Goal: Information Seeking & Learning: Find specific fact

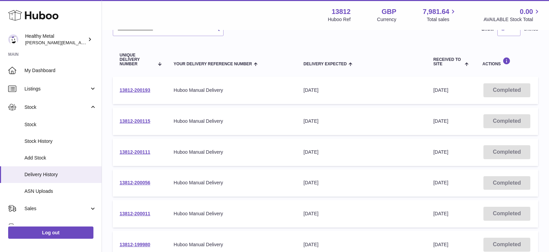
scroll to position [87, 0]
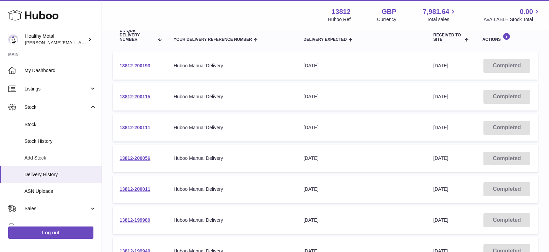
click at [130, 128] on td "13812-200111" at bounding box center [140, 128] width 54 height 28
click at [130, 128] on link "13812-200111" at bounding box center [135, 127] width 31 height 5
click at [108, 78] on div "**********" at bounding box center [325, 152] width 447 height 417
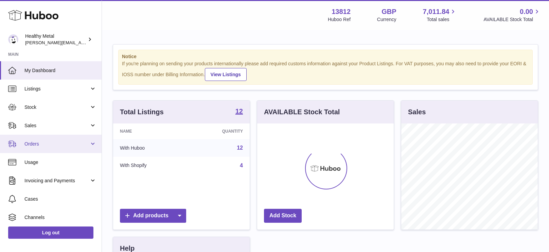
scroll to position [106, 137]
click at [51, 141] on span "Orders" at bounding box center [56, 144] width 65 height 6
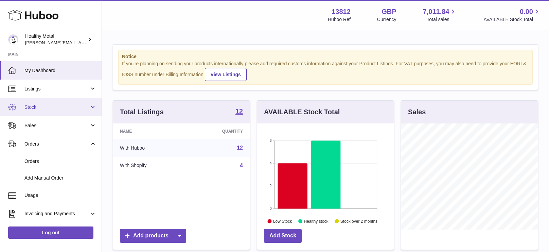
click at [80, 112] on link "Stock" at bounding box center [51, 107] width 102 height 18
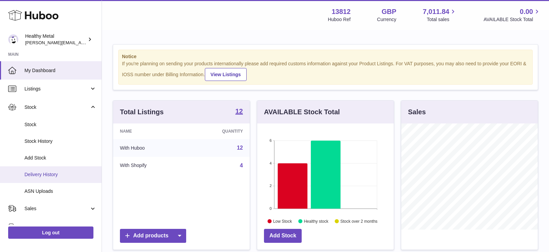
click at [62, 177] on span "Delivery History" at bounding box center [60, 174] width 72 height 6
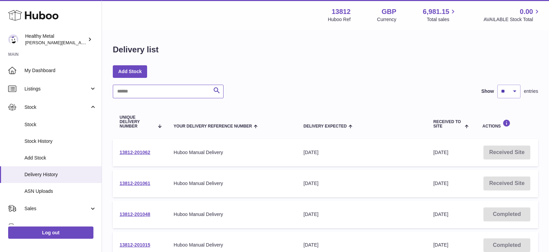
click at [170, 93] on input "text" at bounding box center [168, 92] width 111 height 14
type input "*"
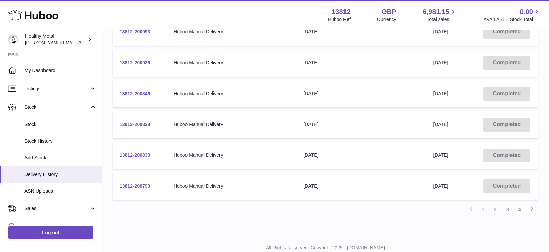
scroll to position [264, 0]
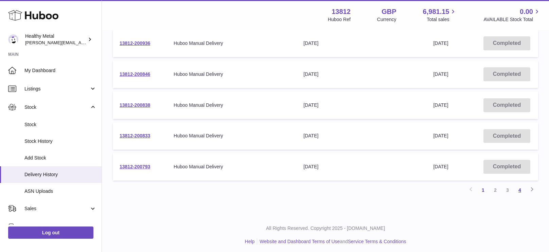
type input "**********"
click at [522, 188] on link "4" at bounding box center [520, 190] width 12 height 12
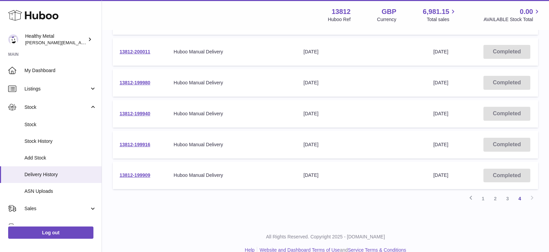
scroll to position [233, 0]
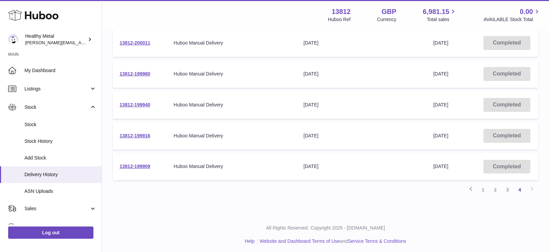
click at [535, 187] on div "Previous 1 2 3 4 Next" at bounding box center [326, 190] width 426 height 12
click at [533, 187] on div "Previous 1 2 3 4 Next" at bounding box center [326, 190] width 426 height 12
click at [506, 186] on link "3" at bounding box center [508, 190] width 12 height 12
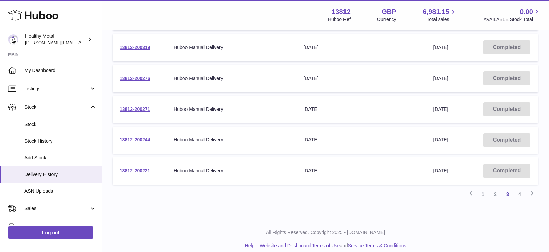
scroll to position [253, 0]
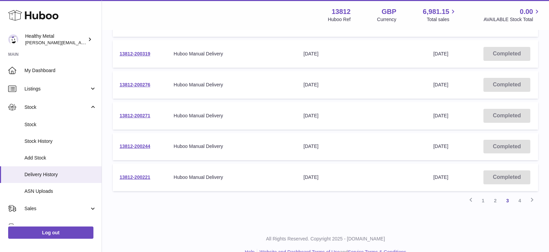
drag, startPoint x: 161, startPoint y: 203, endPoint x: 149, endPoint y: 198, distance: 12.6
click at [160, 203] on div "Previous 1 2 3 4 Next" at bounding box center [326, 200] width 426 height 12
drag, startPoint x: 153, startPoint y: 174, endPoint x: 130, endPoint y: 199, distance: 33.9
click at [128, 198] on div "**********" at bounding box center [326, 19] width 426 height 375
click at [134, 203] on div "**********" at bounding box center [325, 2] width 447 height 448
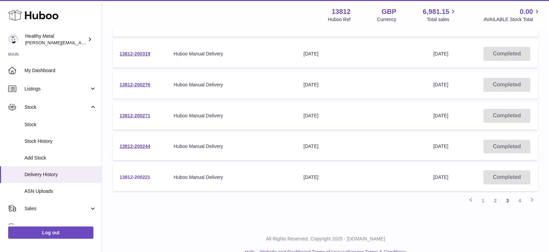
copy link "13812-200221"
copy link "13812-200244"
copy link "13812-200271"
click at [122, 229] on div "**********" at bounding box center [274, 6] width 549 height 519
copy link "13812-200276"
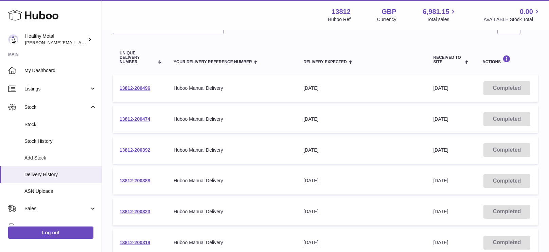
scroll to position [63, 0]
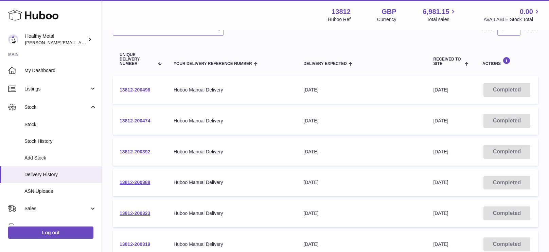
copy link "13812-200319"
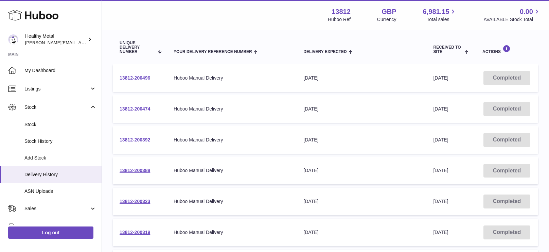
scroll to position [74, 0]
copy link "13812-200323"
copy link "13812-200388"
copy link "13812-200392"
copy link "13812-200474"
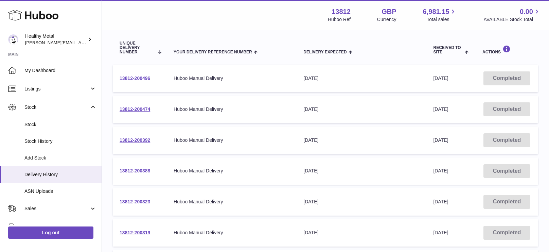
copy link "13812-200496"
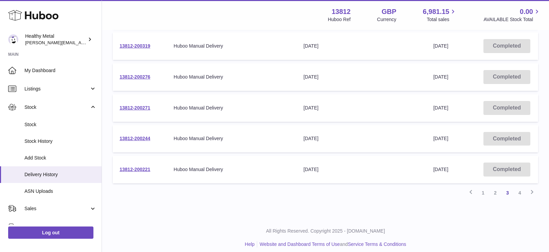
scroll to position [264, 0]
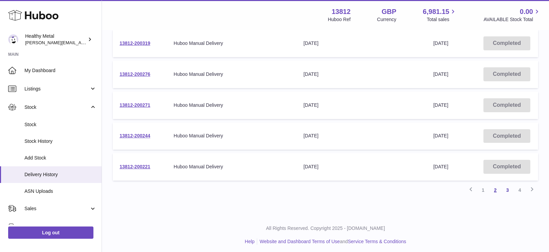
click at [495, 187] on link "2" at bounding box center [496, 190] width 12 height 12
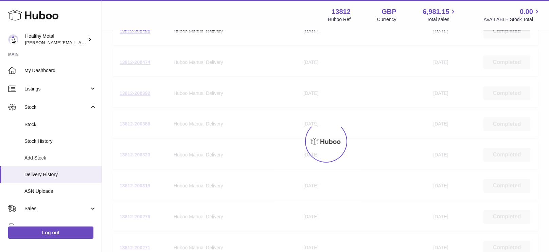
scroll to position [31, 0]
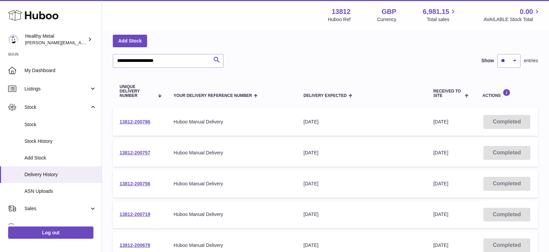
click at [494, 187] on td "Completed" at bounding box center [507, 184] width 63 height 28
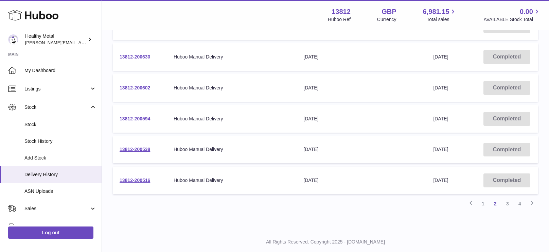
scroll to position [253, 0]
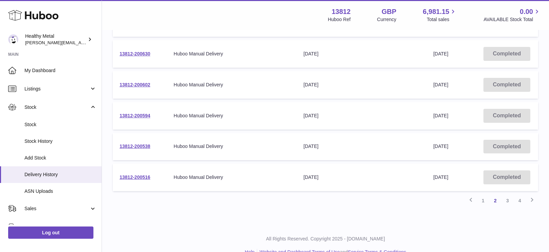
click at [214, 206] on div "**********" at bounding box center [325, 2] width 447 height 448
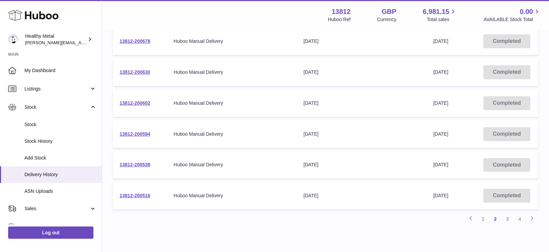
scroll to position [264, 0]
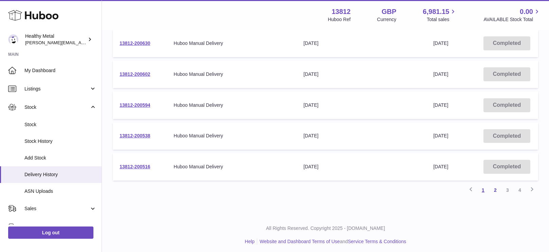
click at [485, 184] on link "1" at bounding box center [483, 190] width 12 height 12
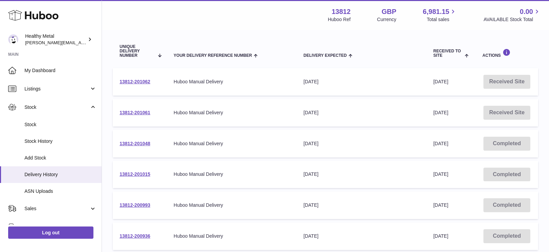
scroll to position [164, 0]
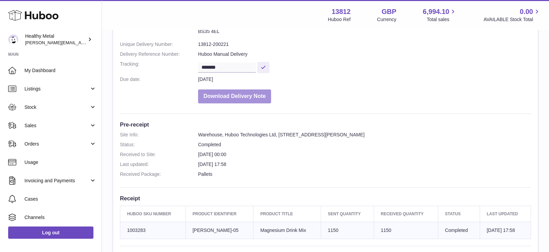
scroll to position [134, 0]
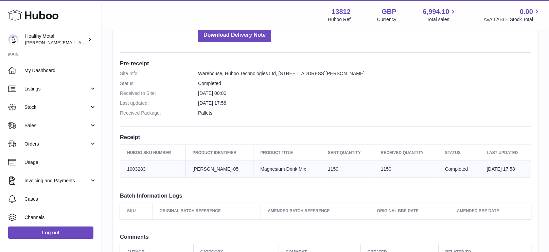
click at [376, 167] on td "1150" at bounding box center [406, 168] width 64 height 17
copy td "1150"
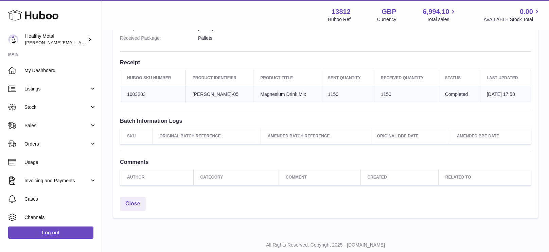
scroll to position [215, 0]
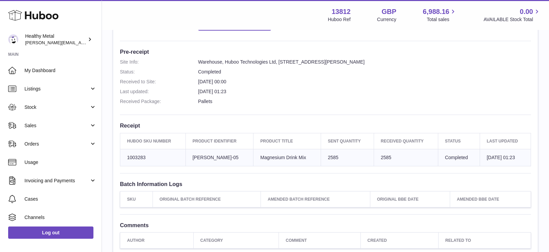
scroll to position [166, 0]
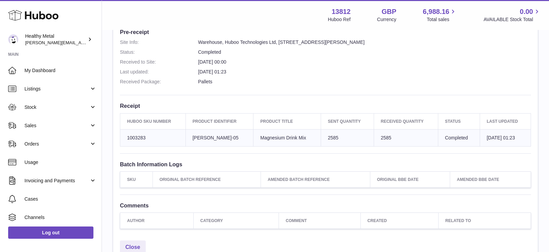
click at [374, 136] on td "2585" at bounding box center [406, 137] width 64 height 17
copy td "2585"
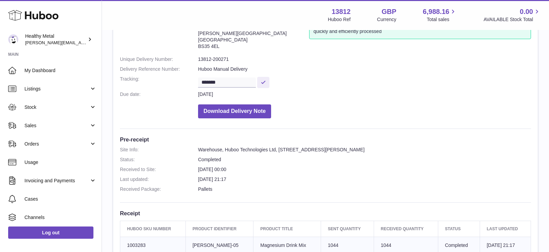
scroll to position [157, 0]
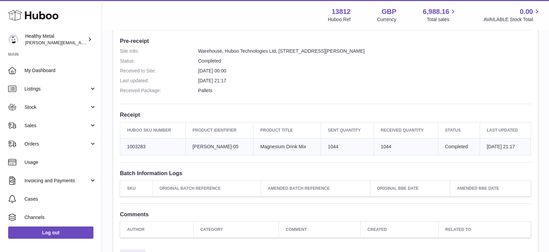
click at [324, 143] on td "Sent Quantity 1044" at bounding box center [347, 146] width 53 height 17
copy td "1044"
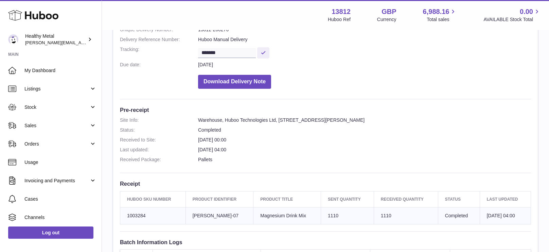
scroll to position [141, 0]
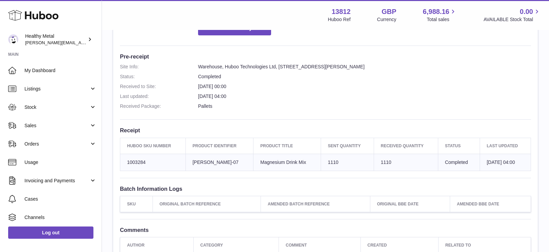
click at [374, 159] on td "1110" at bounding box center [406, 162] width 64 height 17
copy td "1110"
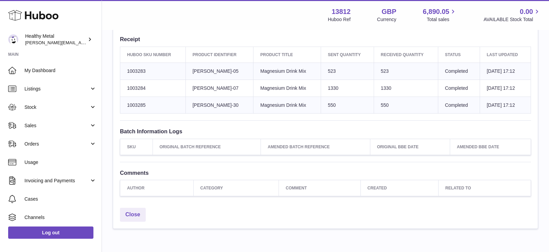
scroll to position [229, 0]
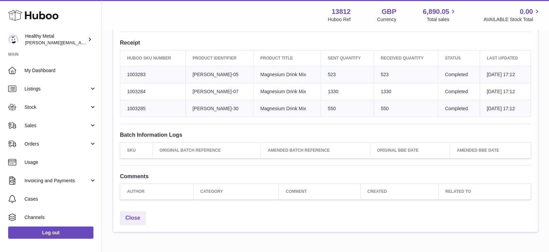
click at [323, 72] on td "Sent Quantity 523" at bounding box center [347, 74] width 53 height 17
copy td "523"
click at [375, 73] on td "523" at bounding box center [406, 74] width 64 height 17
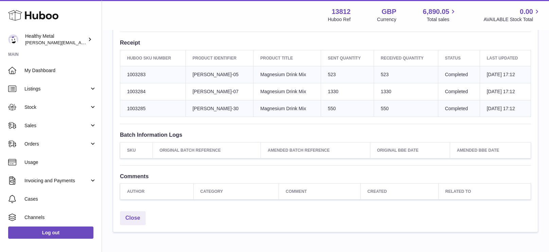
click at [325, 89] on td "Sent Quantity 1330" at bounding box center [347, 91] width 53 height 17
copy td "1330"
click at [322, 106] on td "Sent Quantity 550" at bounding box center [347, 108] width 53 height 17
click at [323, 106] on td "Sent Quantity 550" at bounding box center [347, 108] width 53 height 17
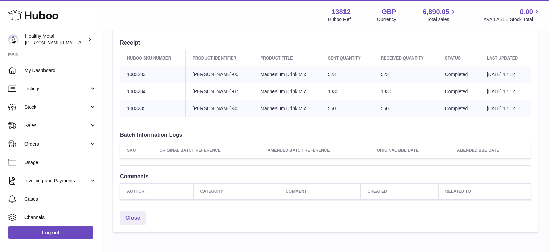
copy td "550"
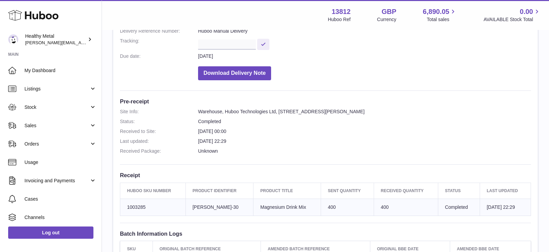
scroll to position [170, 0]
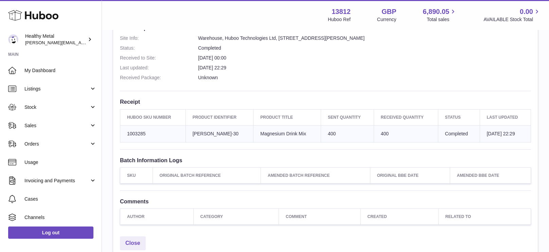
click at [324, 132] on td "Sent Quantity 400" at bounding box center [347, 133] width 53 height 17
copy td "400"
click at [236, 22] on div "Menu Huboo 13812 Huboo Ref GBP Currency 6,890.05 Total sales 0.00 AVAILABLE Sto…" at bounding box center [325, 15] width 431 height 16
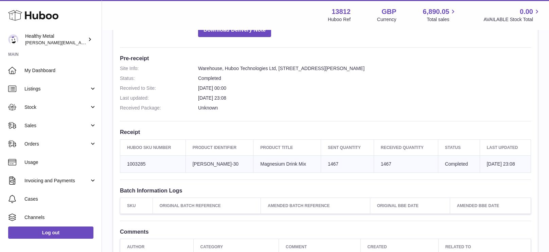
scroll to position [216, 0]
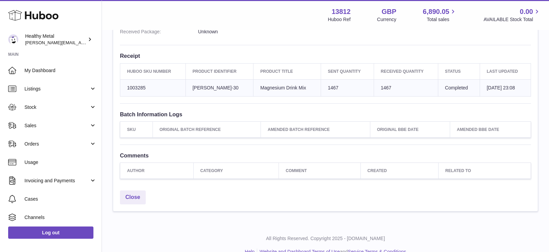
click at [376, 88] on td "1467" at bounding box center [406, 87] width 64 height 17
copy td "1467"
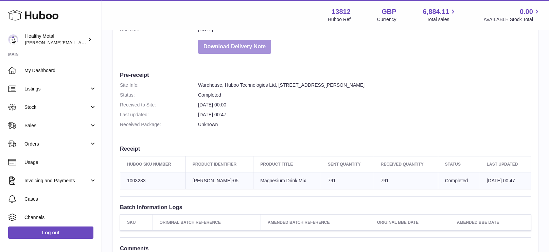
scroll to position [189, 0]
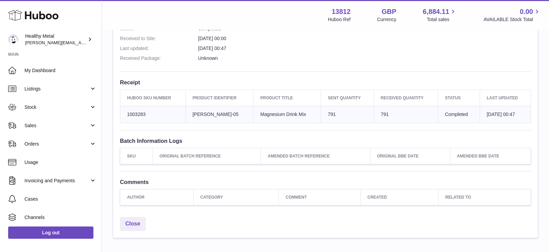
click at [377, 112] on td "791" at bounding box center [406, 114] width 64 height 17
copy td "791"
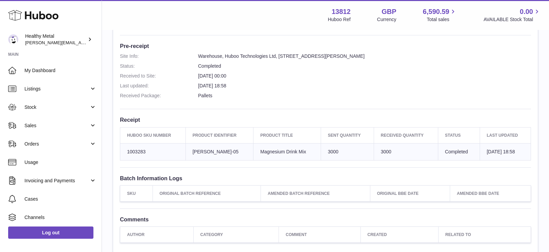
scroll to position [160, 0]
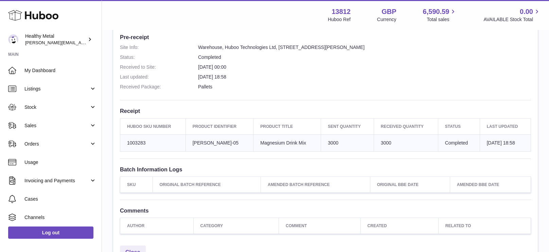
click at [324, 141] on td "Sent Quantity 3000" at bounding box center [347, 142] width 53 height 17
click at [325, 141] on td "Sent Quantity 3000" at bounding box center [347, 142] width 53 height 17
copy td "3000"
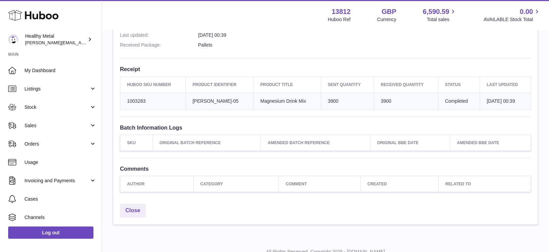
scroll to position [227, 0]
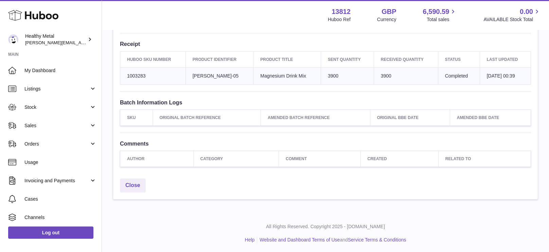
click at [324, 74] on td "Sent Quantity 3900" at bounding box center [347, 75] width 53 height 17
copy td "3900"
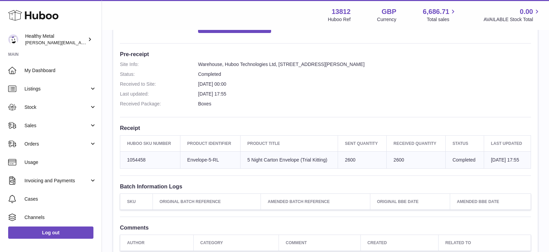
scroll to position [144, 0]
click at [346, 159] on td "Sent Quantity 2600" at bounding box center [362, 159] width 49 height 17
click at [351, 100] on dd "Boxes" at bounding box center [364, 103] width 333 height 6
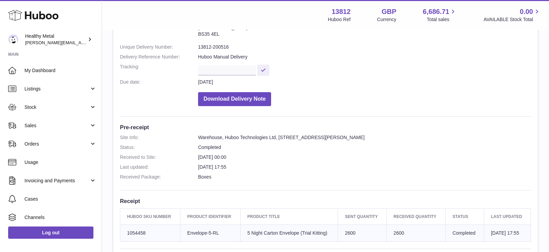
scroll to position [69, 0]
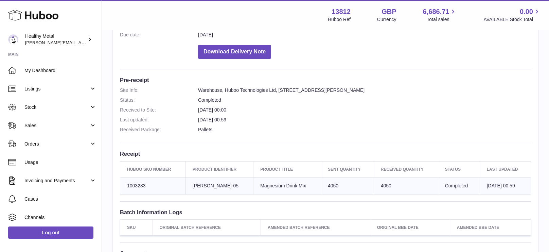
scroll to position [118, 0]
click at [330, 186] on td "Sent Quantity 4050" at bounding box center [347, 185] width 53 height 17
copy tr "4050"
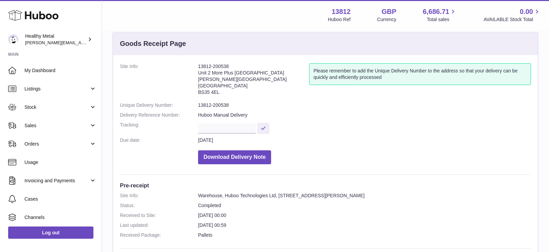
scroll to position [7, 0]
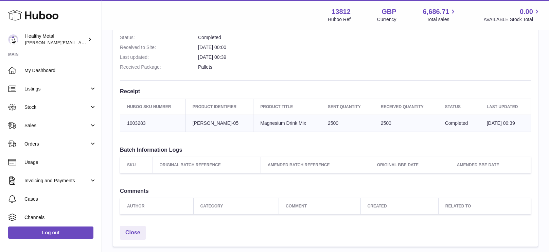
scroll to position [179, 0]
click at [325, 123] on td "Sent Quantity 2500" at bounding box center [347, 124] width 53 height 17
copy td "2500"
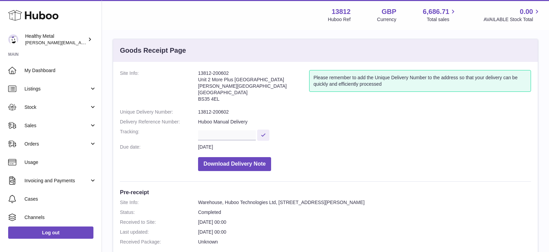
scroll to position [124, 0]
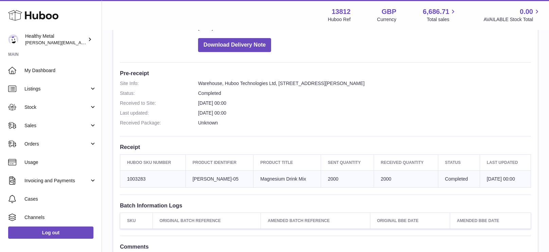
click at [323, 178] on td "Sent Quantity 2000" at bounding box center [347, 178] width 53 height 17
copy td "2000"
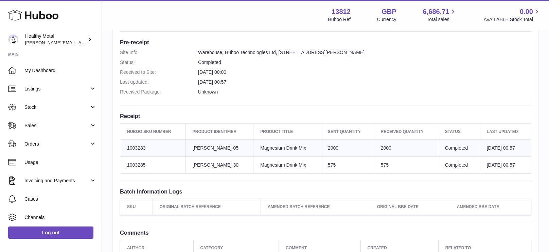
scroll to position [159, 0]
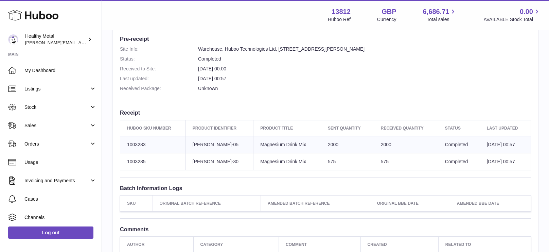
click at [325, 141] on td "Sent Quantity 2000" at bounding box center [347, 144] width 53 height 17
copy td "2000"
click at [324, 159] on td "Sent Quantity 575" at bounding box center [347, 161] width 53 height 17
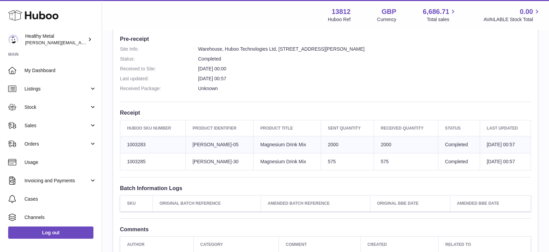
copy td "575"
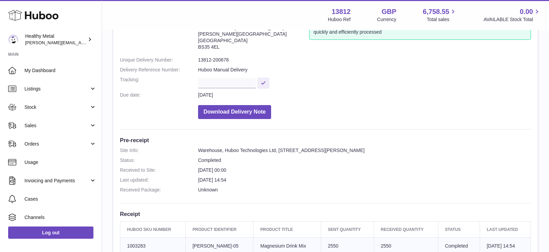
scroll to position [170, 0]
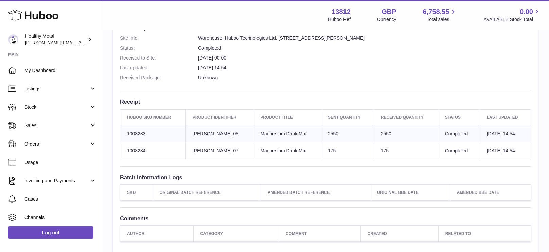
click at [327, 134] on td "Sent Quantity 2550" at bounding box center [347, 133] width 53 height 17
copy td "2550"
click at [325, 149] on td "Sent Quantity 175" at bounding box center [347, 150] width 53 height 17
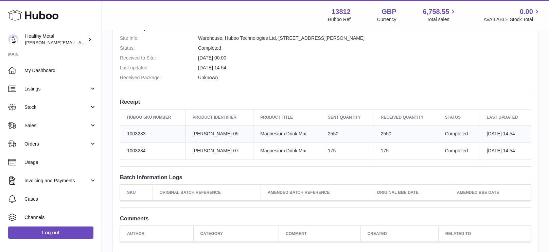
copy td "175"
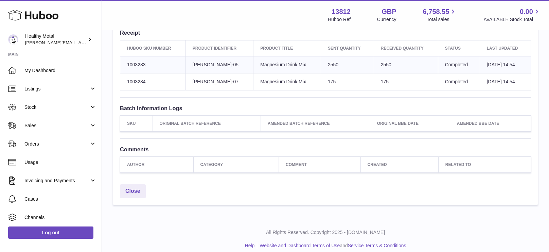
scroll to position [0, 0]
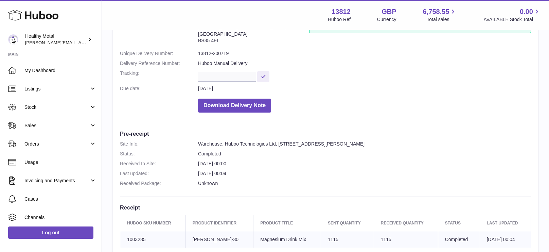
scroll to position [227, 0]
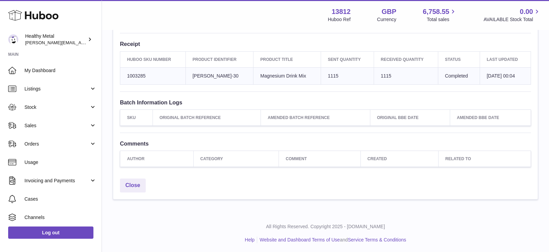
click at [325, 76] on td "Sent Quantity 1115" at bounding box center [347, 75] width 53 height 17
copy td "1115"
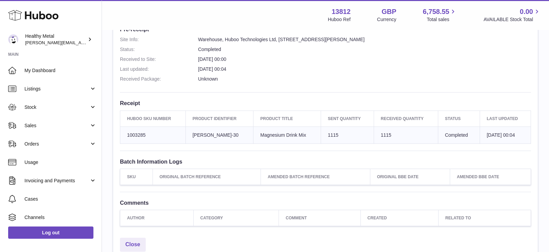
scroll to position [164, 0]
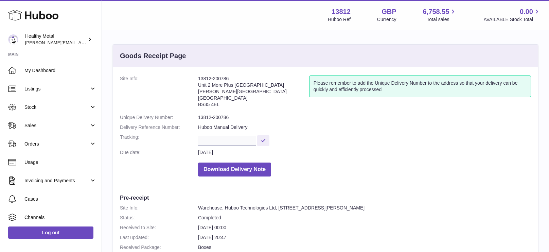
scroll to position [173, 0]
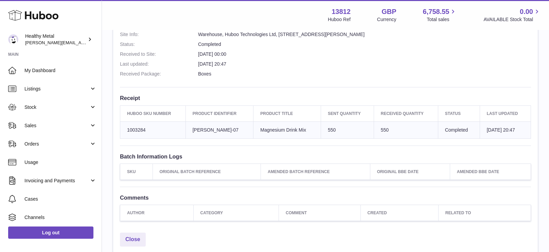
click at [374, 129] on td "550" at bounding box center [406, 129] width 64 height 17
copy td "550"
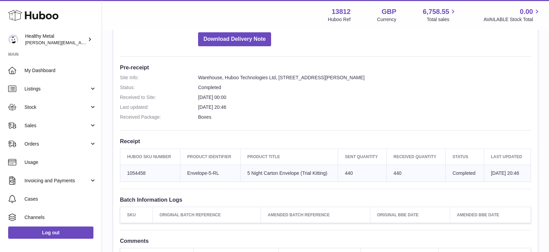
scroll to position [168, 0]
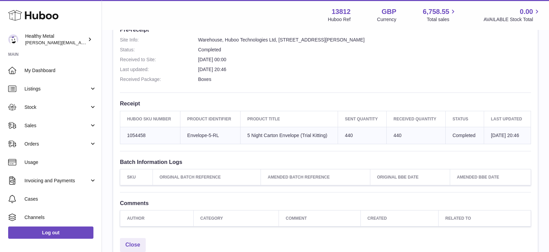
click at [341, 133] on td "Sent Quantity 440" at bounding box center [362, 135] width 49 height 17
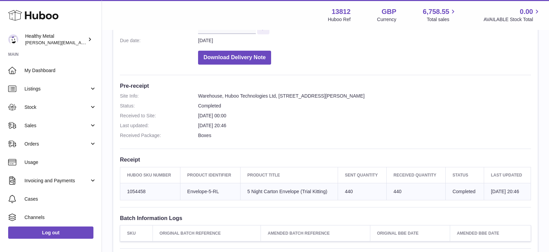
scroll to position [119, 0]
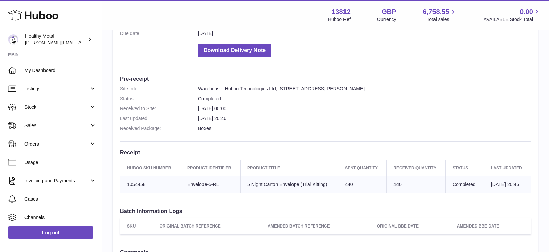
click at [330, 81] on h3 "Pre-receipt" at bounding box center [325, 78] width 411 height 7
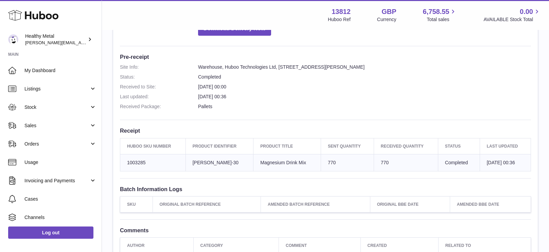
scroll to position [141, 0]
click at [323, 161] on td "Sent Quantity 770" at bounding box center [347, 162] width 53 height 17
click at [323, 160] on td "Sent Quantity 770" at bounding box center [347, 162] width 53 height 17
copy td "770"
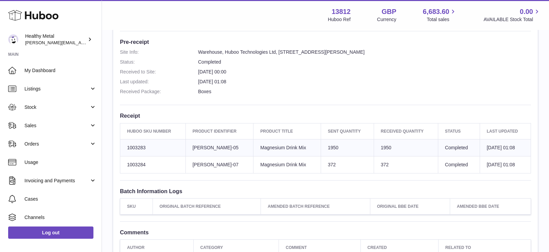
scroll to position [157, 0]
click at [327, 145] on td "Sent Quantity 1950" at bounding box center [347, 146] width 53 height 17
copy td "1950"
click at [324, 159] on td "Sent Quantity 372" at bounding box center [347, 163] width 53 height 17
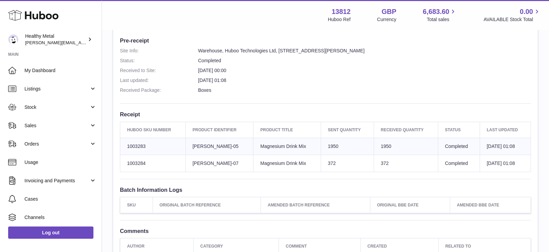
click at [324, 159] on td "Sent Quantity 372" at bounding box center [347, 163] width 53 height 17
copy td "372"
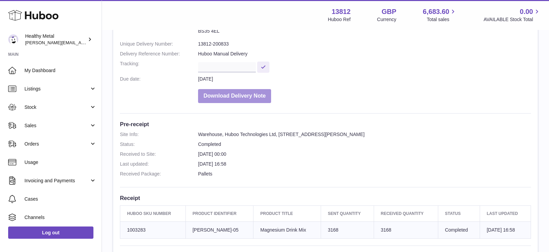
scroll to position [227, 0]
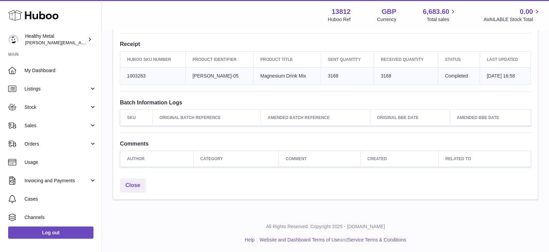
click at [325, 74] on td "Sent Quantity 3168" at bounding box center [347, 75] width 53 height 17
copy td "3168"
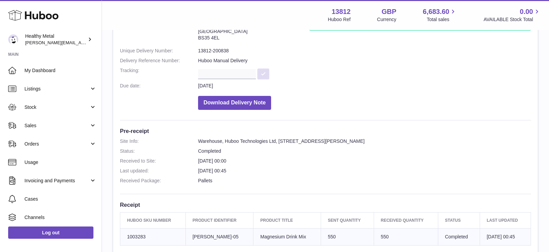
scroll to position [188, 0]
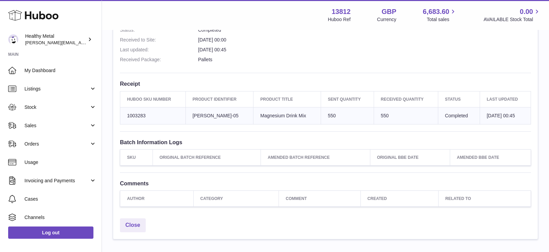
click at [326, 112] on td "Sent Quantity 550" at bounding box center [347, 115] width 53 height 17
copy td "550"
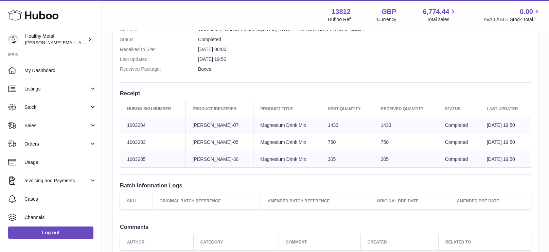
scroll to position [181, 0]
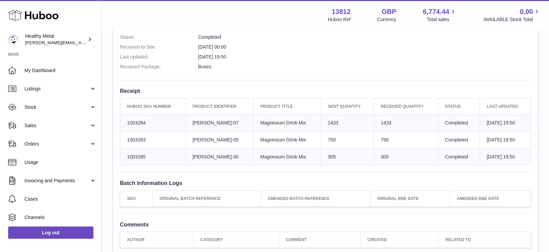
click at [329, 121] on td "Sent Quantity 1433" at bounding box center [347, 122] width 53 height 17
copy td "1433"
click at [326, 139] on td "Sent Quantity 750" at bounding box center [347, 139] width 53 height 17
click at [327, 139] on td "Sent Quantity 750" at bounding box center [347, 139] width 53 height 17
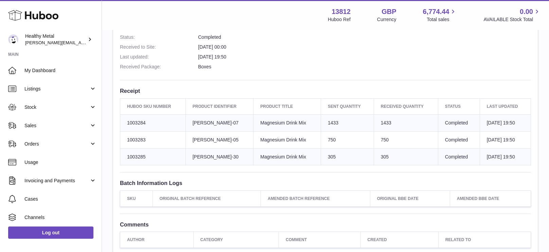
click at [327, 139] on td "Sent Quantity 750" at bounding box center [347, 139] width 53 height 17
copy tr "750"
click at [325, 157] on td "Sent Quantity 305" at bounding box center [347, 156] width 53 height 17
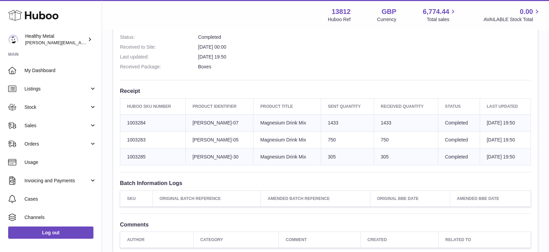
click at [325, 157] on td "Sent Quantity 305" at bounding box center [347, 156] width 53 height 17
copy td "305"
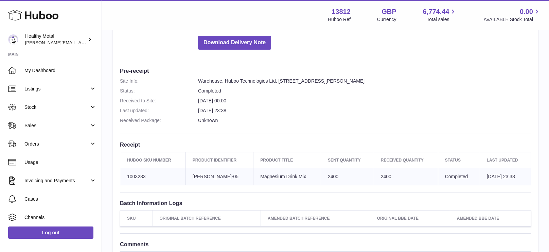
scroll to position [135, 0]
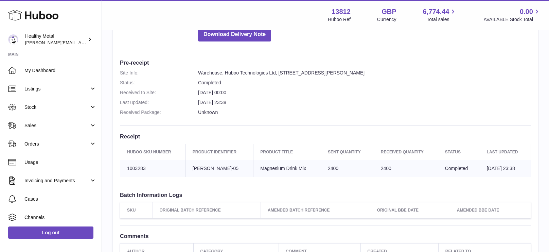
click at [325, 168] on td "Sent Quantity 2400" at bounding box center [347, 168] width 53 height 17
copy td "2400"
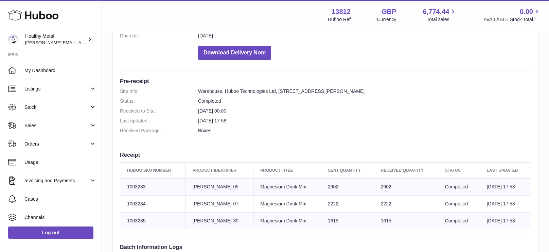
scroll to position [160, 0]
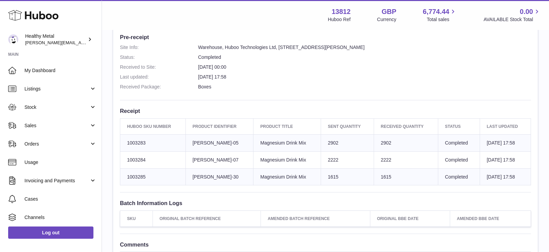
click at [327, 140] on td "Sent Quantity 2902" at bounding box center [347, 142] width 53 height 17
copy td "2902"
click at [328, 159] on td "Sent Quantity 2222" at bounding box center [347, 159] width 53 height 17
click at [329, 159] on td "Sent Quantity 2222" at bounding box center [347, 159] width 53 height 17
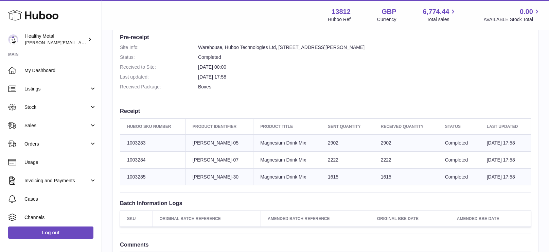
copy td "2222"
click at [322, 174] on td "Sent Quantity 1615" at bounding box center [347, 176] width 53 height 17
copy td "1615"
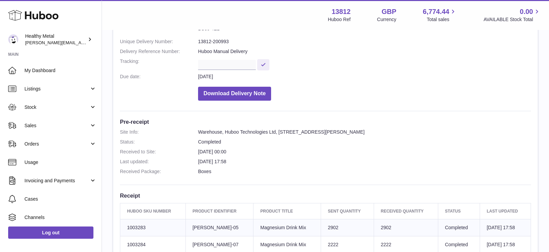
scroll to position [54, 0]
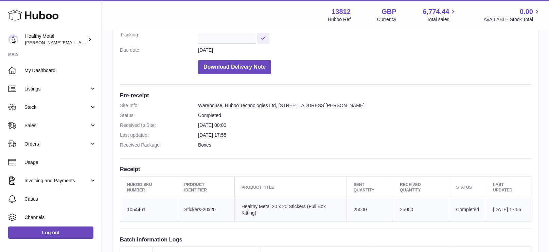
scroll to position [204, 0]
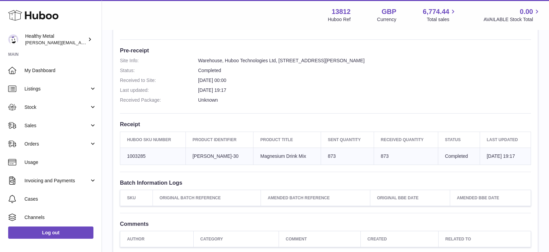
scroll to position [227, 0]
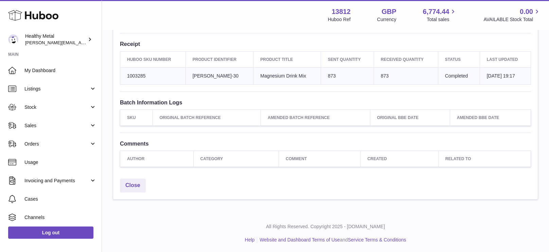
click at [326, 75] on td "Sent Quantity 873" at bounding box center [347, 75] width 53 height 17
click at [326, 74] on td "Sent Quantity 873" at bounding box center [347, 75] width 53 height 17
click at [325, 76] on td "Sent Quantity 873" at bounding box center [347, 75] width 53 height 17
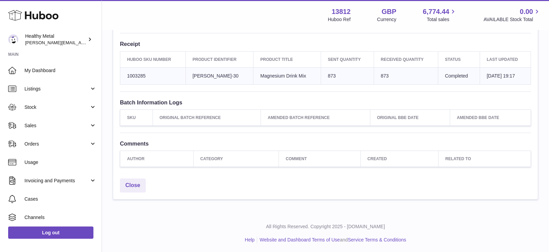
copy tr "873"
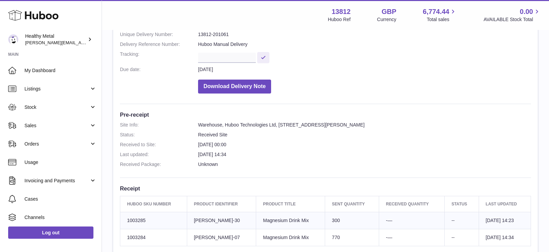
scroll to position [215, 0]
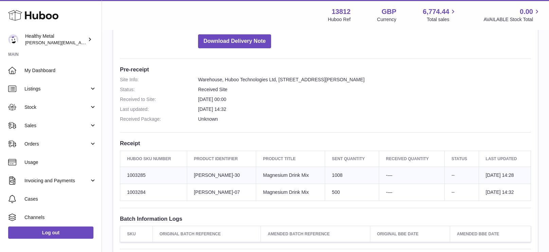
scroll to position [98, 0]
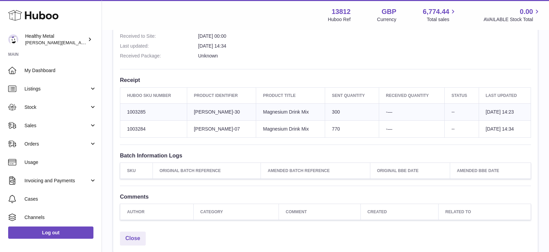
scroll to position [192, 0]
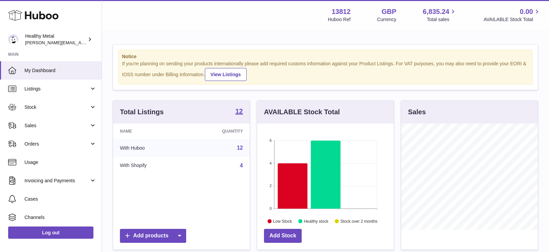
scroll to position [106, 137]
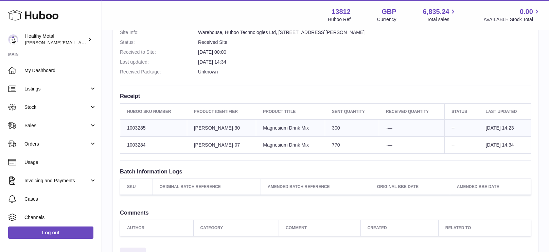
scroll to position [180, 0]
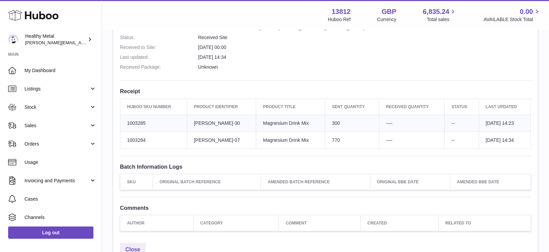
click at [332, 122] on td "Sent Quantity 300" at bounding box center [352, 123] width 54 height 17
copy td "300"
click at [333, 141] on td "Sent Quantity 770" at bounding box center [352, 140] width 54 height 17
click at [332, 140] on td "Sent Quantity 770" at bounding box center [352, 140] width 54 height 17
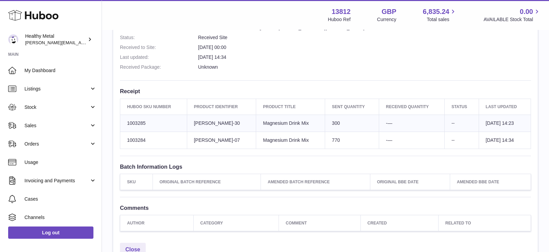
click at [332, 140] on td "Sent Quantity 770" at bounding box center [352, 140] width 54 height 17
copy td "770"
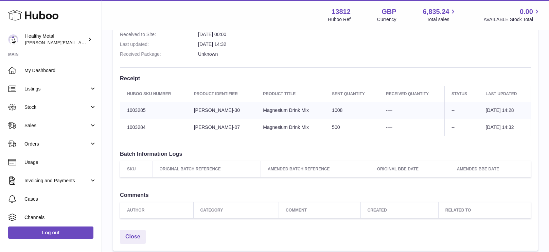
scroll to position [199, 0]
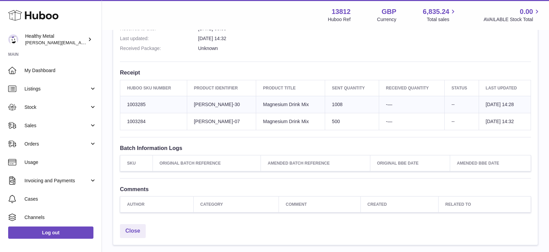
click at [330, 101] on td "Sent Quantity 1008" at bounding box center [352, 104] width 54 height 17
copy td "1008"
click at [328, 120] on td "Sent Quantity 500" at bounding box center [352, 121] width 54 height 17
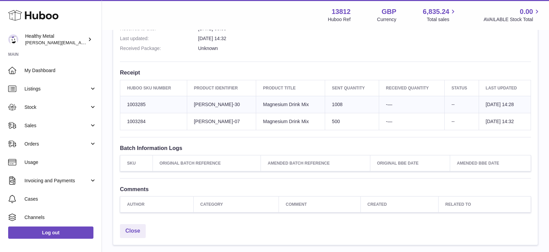
copy td "500"
